Goal: Task Accomplishment & Management: Use online tool/utility

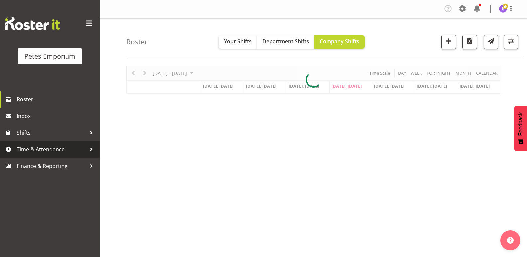
click at [29, 150] on span "Time & Attendance" at bounding box center [52, 149] width 70 height 10
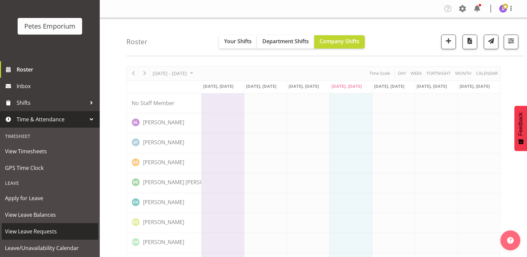
scroll to position [48, 0]
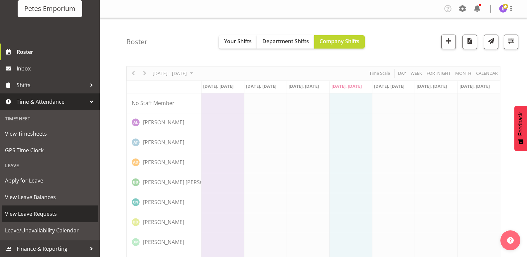
click at [43, 212] on span "View Leave Requests" at bounding box center [50, 214] width 90 height 10
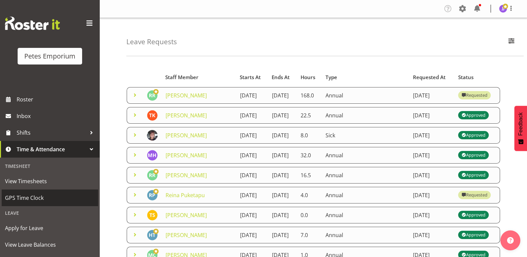
click at [36, 197] on span "GPS Time Clock" at bounding box center [50, 198] width 90 height 10
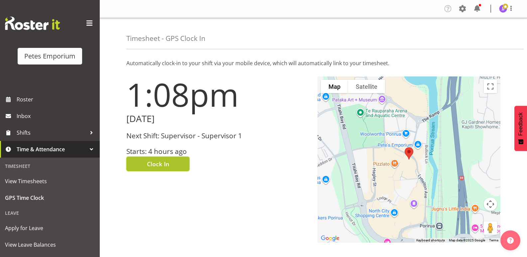
click at [141, 169] on button "Clock In" at bounding box center [157, 164] width 63 height 15
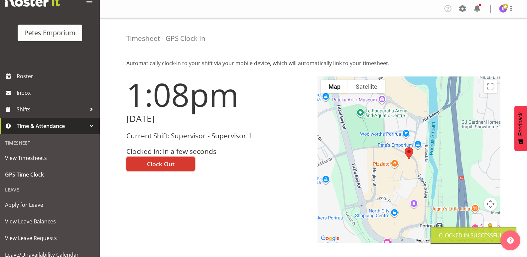
scroll to position [48, 0]
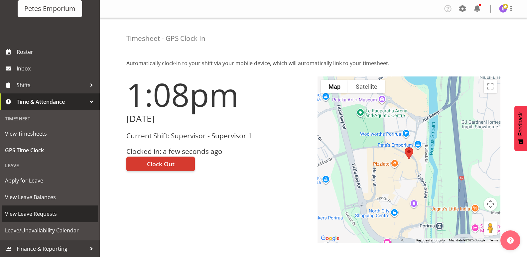
click at [43, 214] on span "View Leave Requests" at bounding box center [50, 214] width 90 height 10
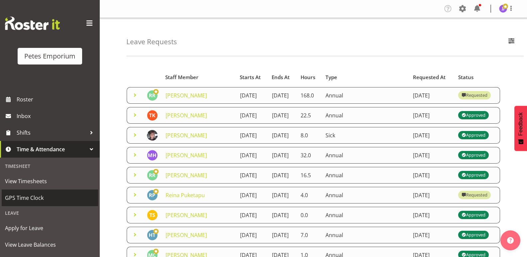
click at [38, 199] on span "GPS Time Clock" at bounding box center [50, 198] width 90 height 10
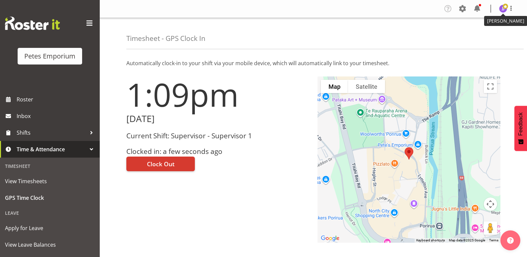
click at [504, 10] on img at bounding box center [503, 9] width 8 height 8
click at [469, 37] on link "Log Out" at bounding box center [483, 35] width 64 height 12
